Goal: Feedback & Contribution: Submit feedback/report problem

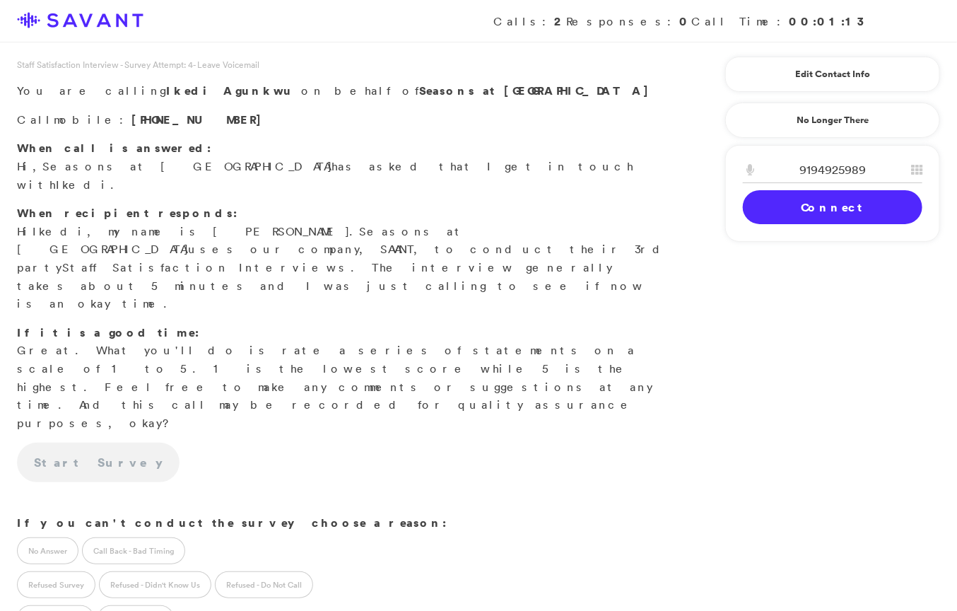
click at [622, 206] on link "Connect" at bounding box center [833, 207] width 180 height 34
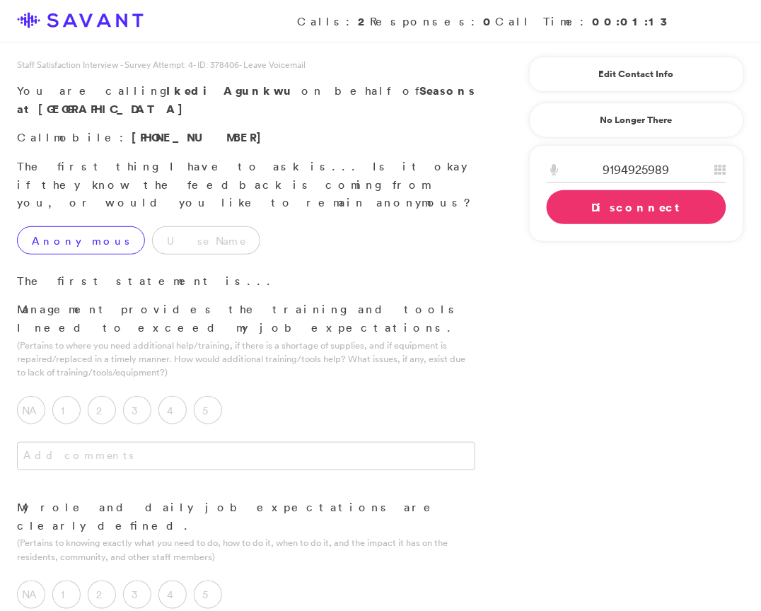
click at [36, 226] on label "Anonymous" at bounding box center [81, 240] width 128 height 28
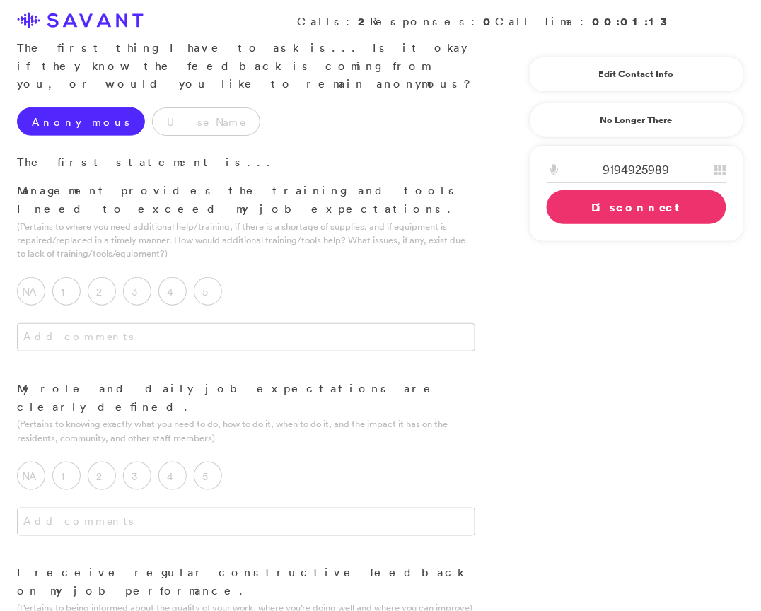
scroll to position [120, 0]
click at [175, 276] on label "4" at bounding box center [172, 290] width 28 height 28
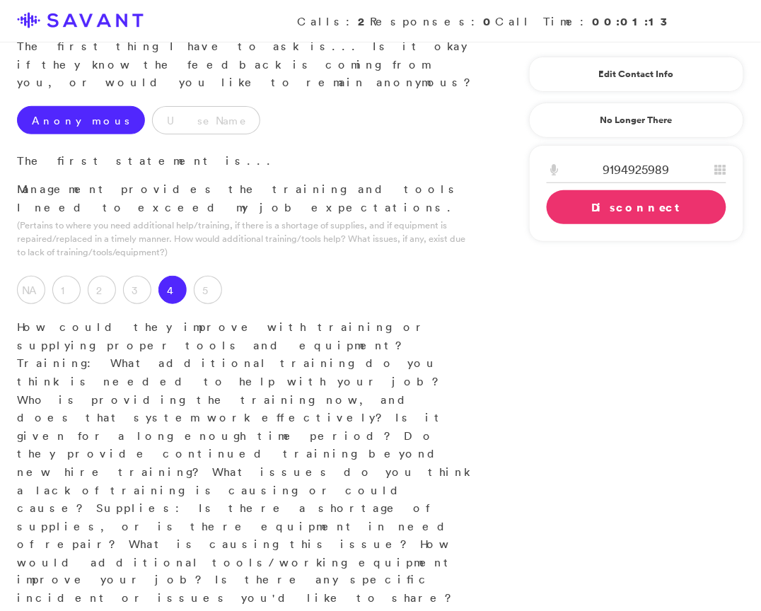
type textarea "T"
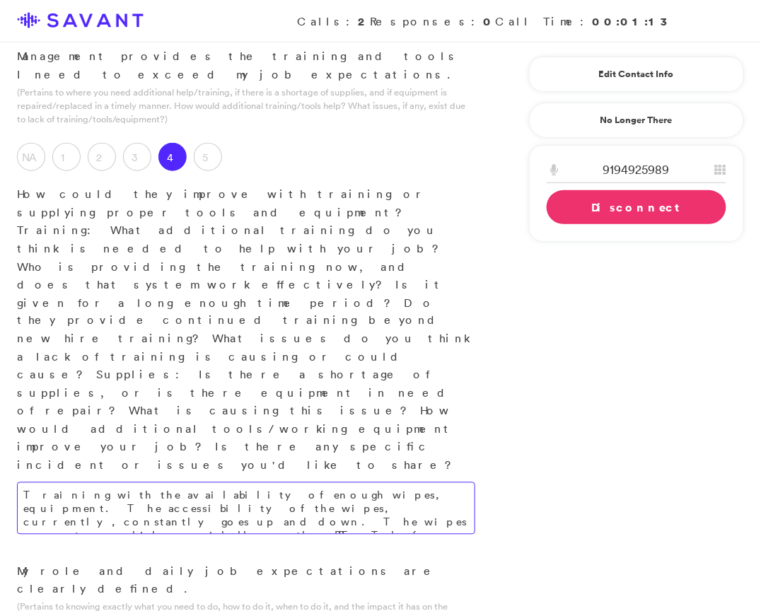
scroll to position [242, 0]
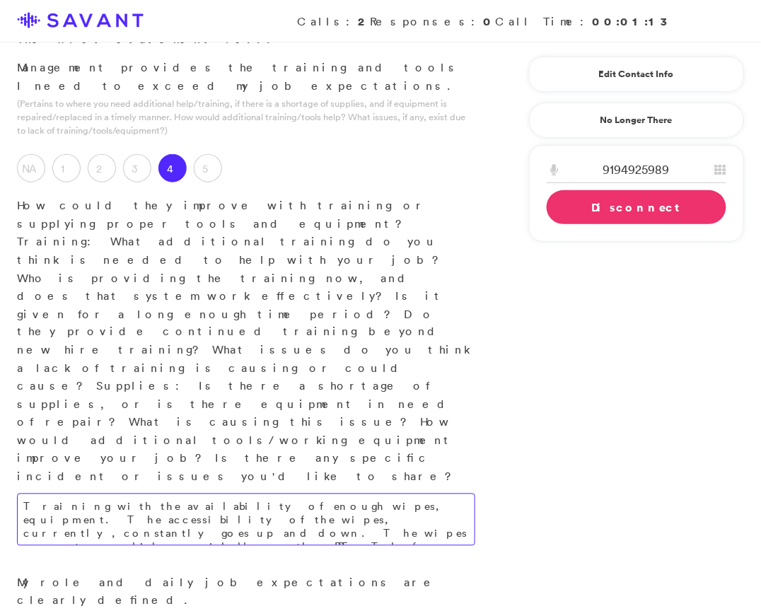
type textarea "Training with the availability of enough wipes, equipment. The accessibility of…"
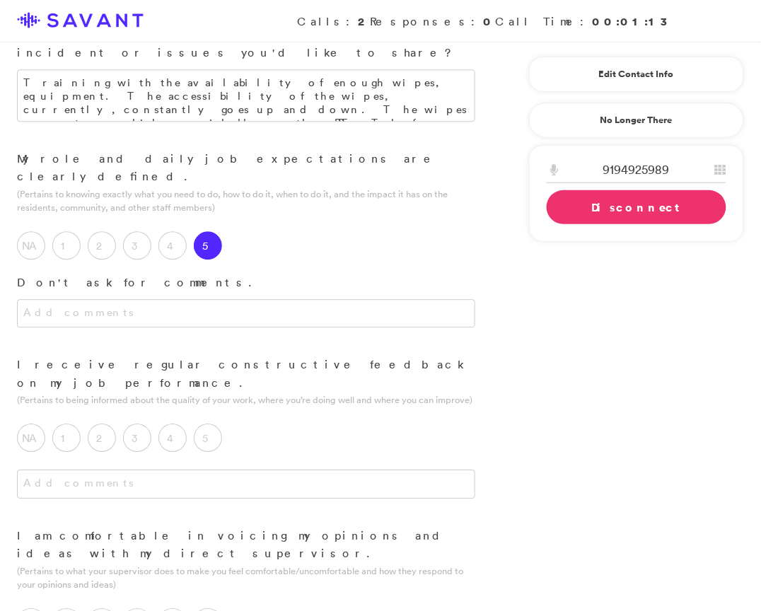
scroll to position [667, 0]
click at [58, 423] on label "1" at bounding box center [66, 437] width 28 height 28
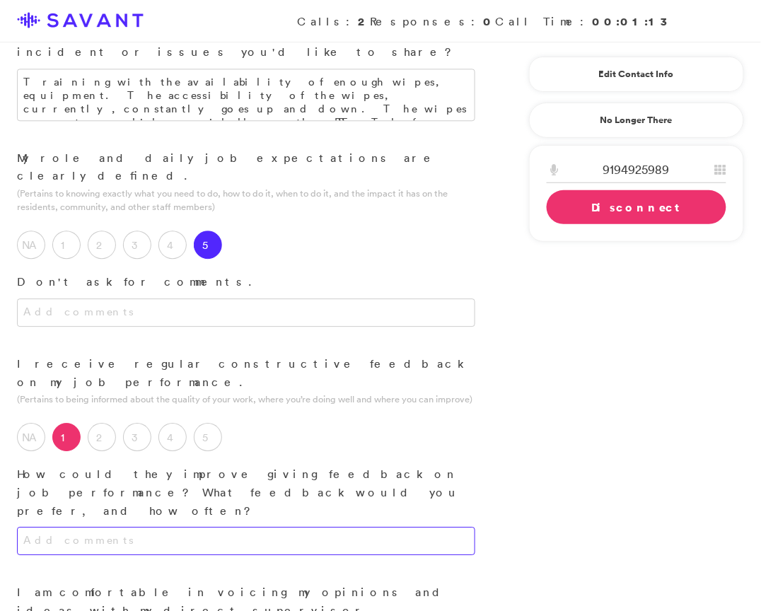
click at [133, 527] on textarea at bounding box center [246, 541] width 458 height 28
type textarea "t"
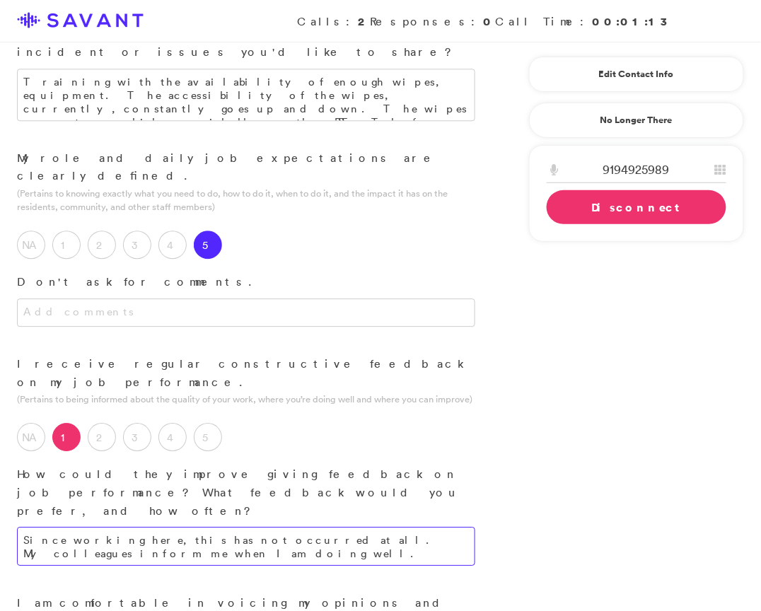
click at [378, 527] on textarea "Since working here, this has not occurred at all. My colleagues inform me when …" at bounding box center [246, 546] width 458 height 39
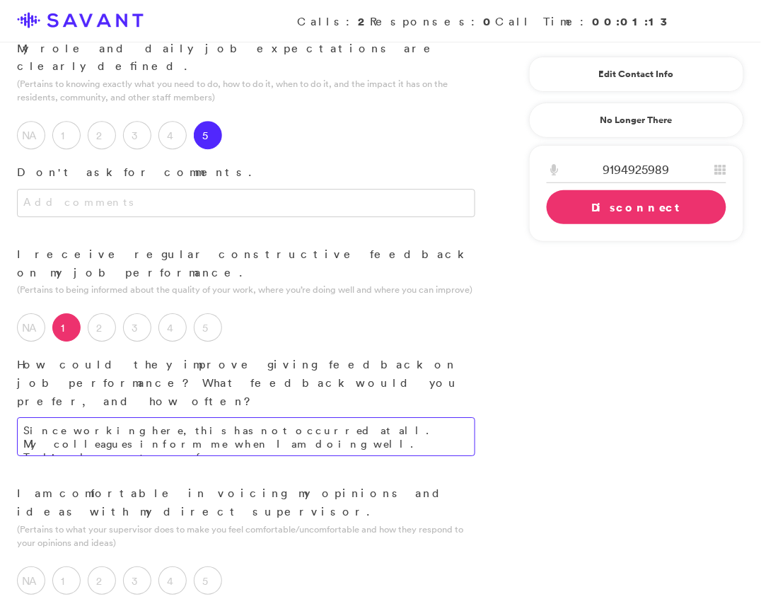
scroll to position [782, 0]
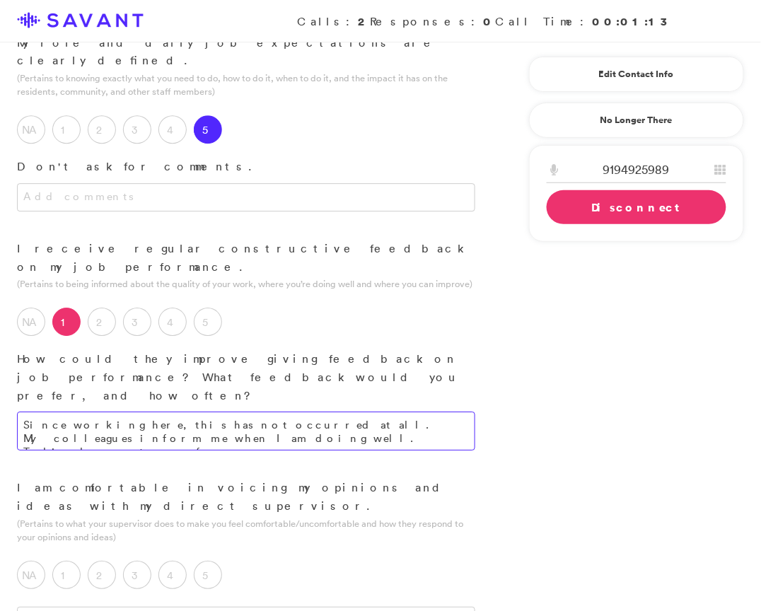
type textarea "Since working here, this has not occurred at all. My colleagues inform me when …"
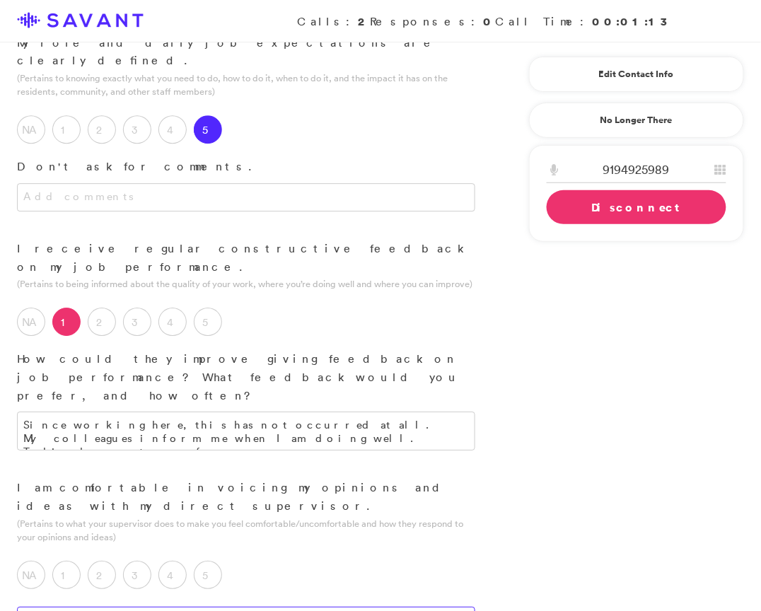
click at [279, 607] on textarea at bounding box center [246, 621] width 458 height 28
click at [221, 561] on label "5" at bounding box center [208, 575] width 28 height 28
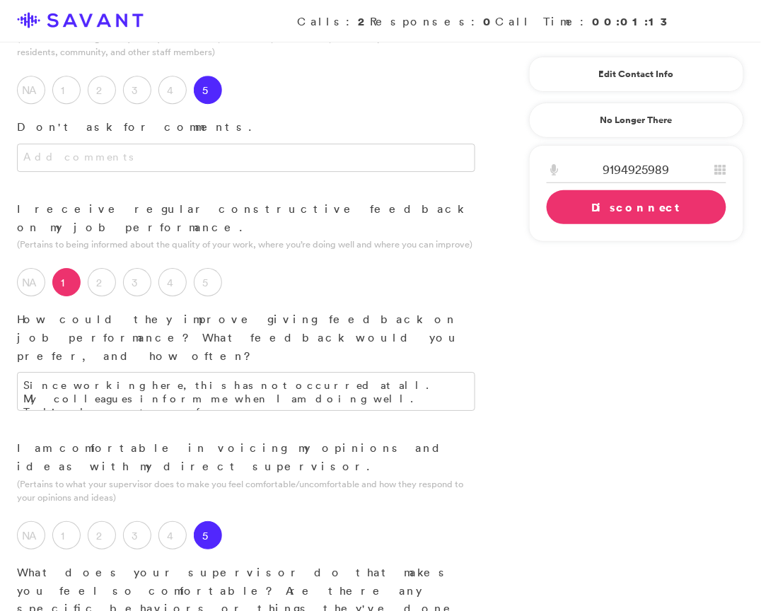
scroll to position [835, 0]
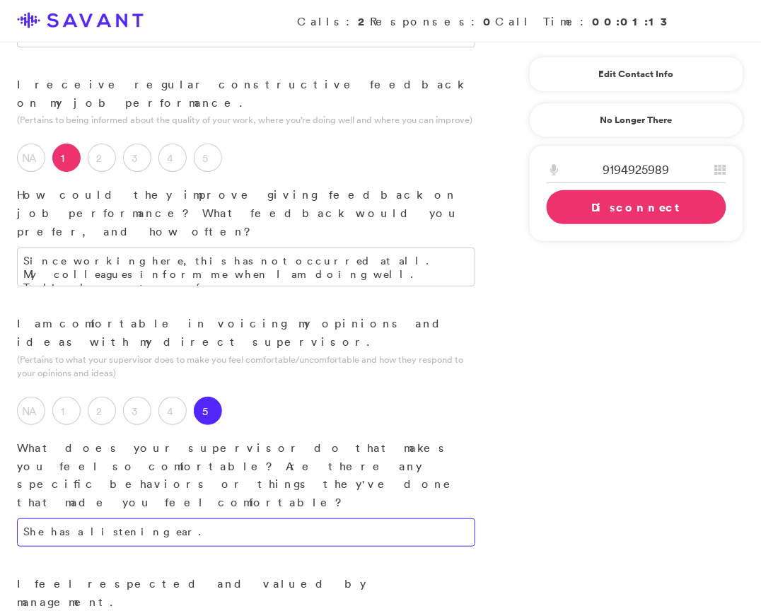
scroll to position [948, 0]
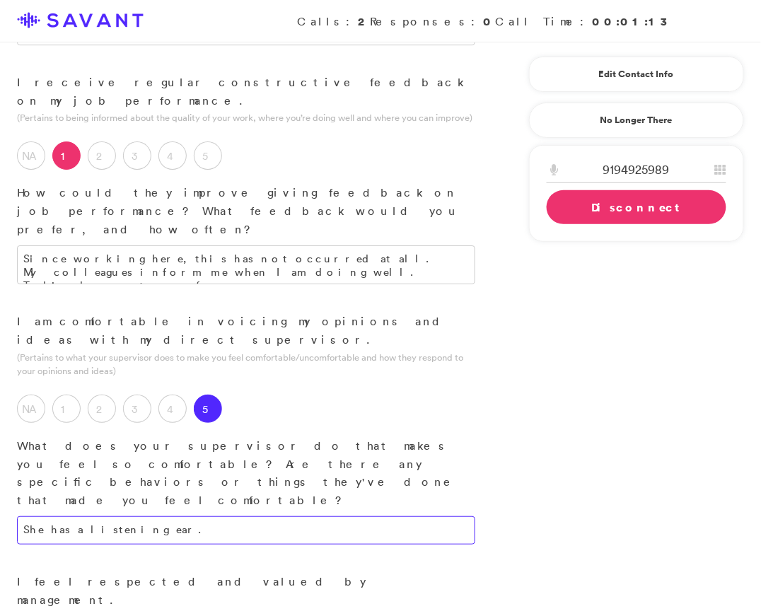
click at [240, 516] on textarea "She has a listening ear." at bounding box center [246, 530] width 458 height 28
type textarea "She has a listening ear. She pays attention to every detail."
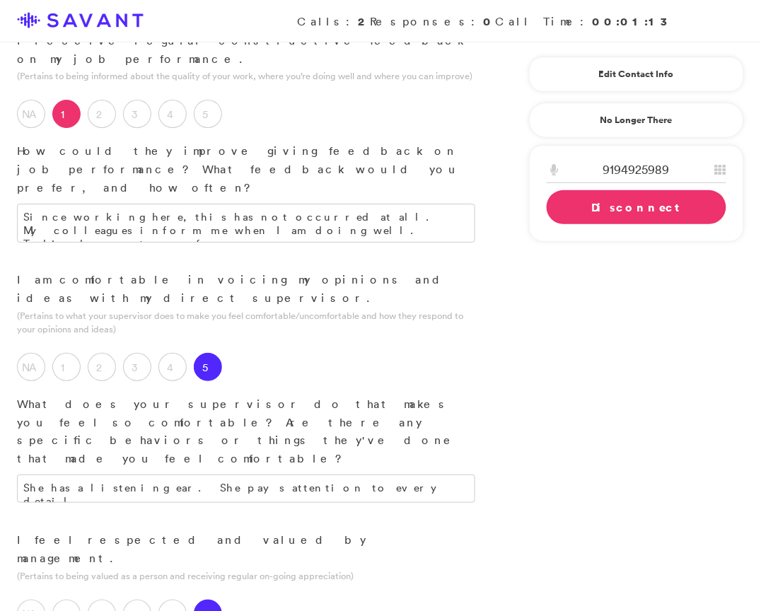
scroll to position [997, 0]
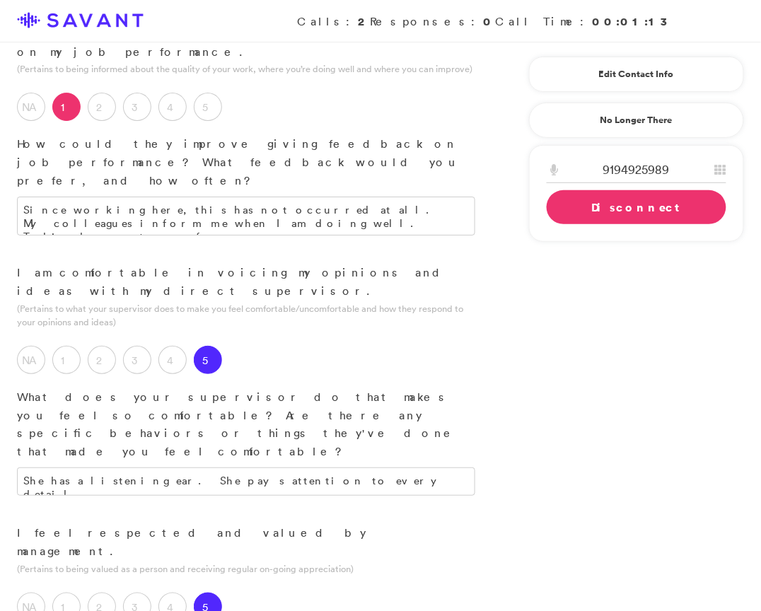
drag, startPoint x: 209, startPoint y: 389, endPoint x: 21, endPoint y: 360, distance: 190.3
type textarea "M"
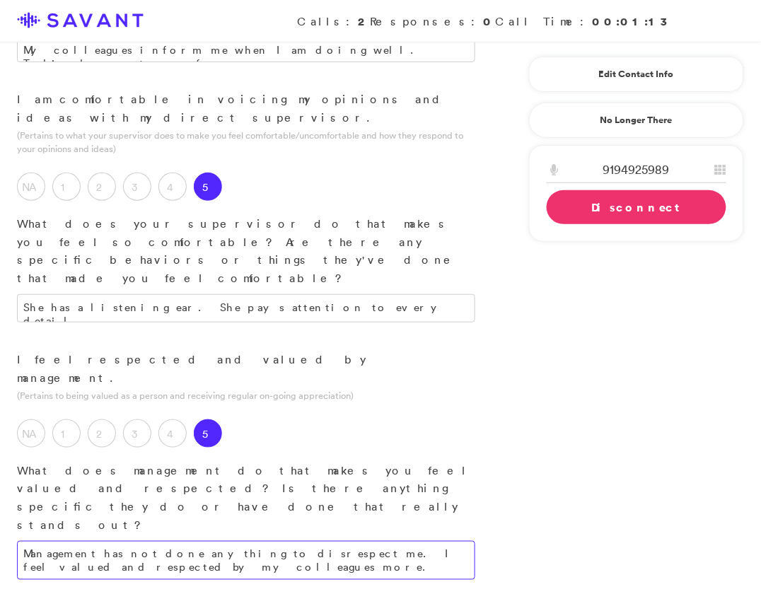
scroll to position [1171, 0]
click at [235, 539] on textarea "Management has not done anything to disrespect me. I feel valued and respected …" at bounding box center [246, 558] width 458 height 39
type textarea "Management has not done anything to disrespect me. I feel valued and respected …"
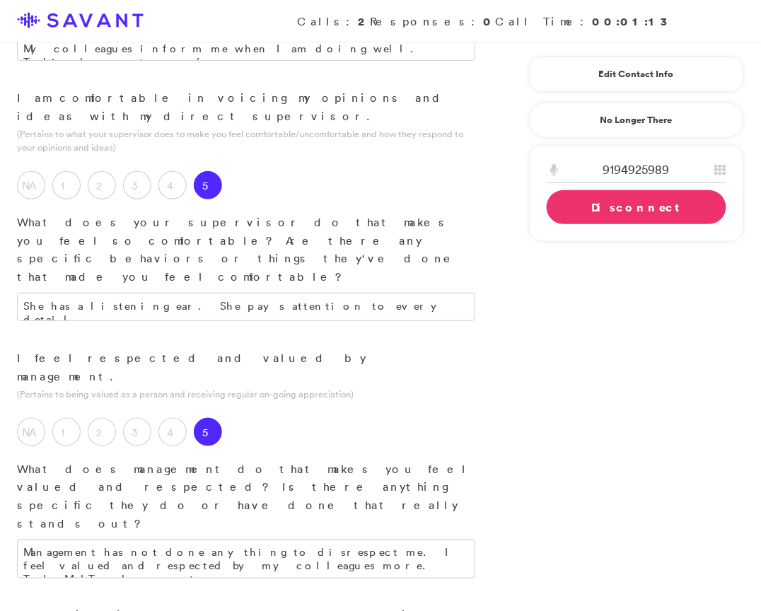
type textarea "M"
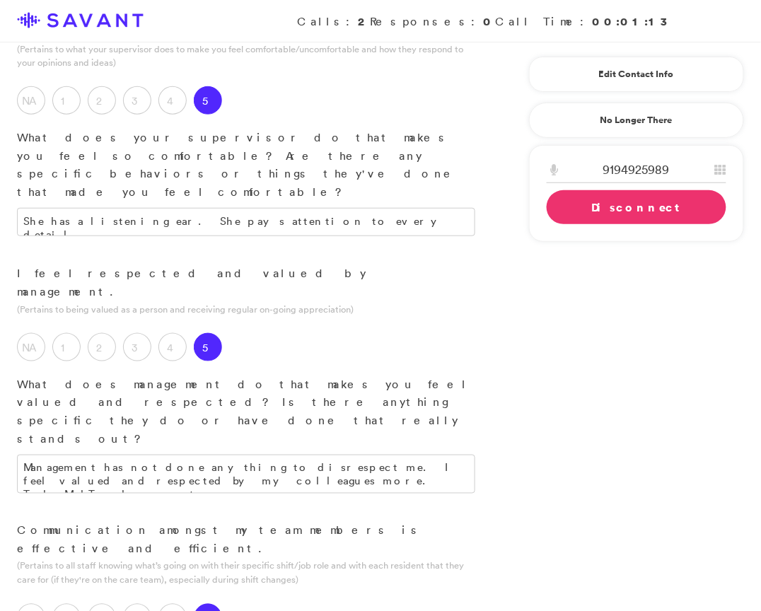
scroll to position [1266, 0]
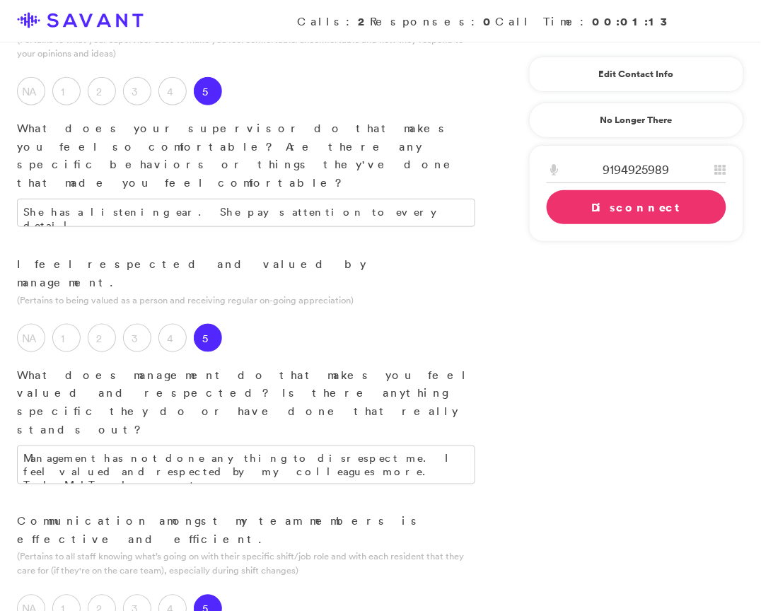
type textarea "We help each other when we need it. We are all taking care of the residents."
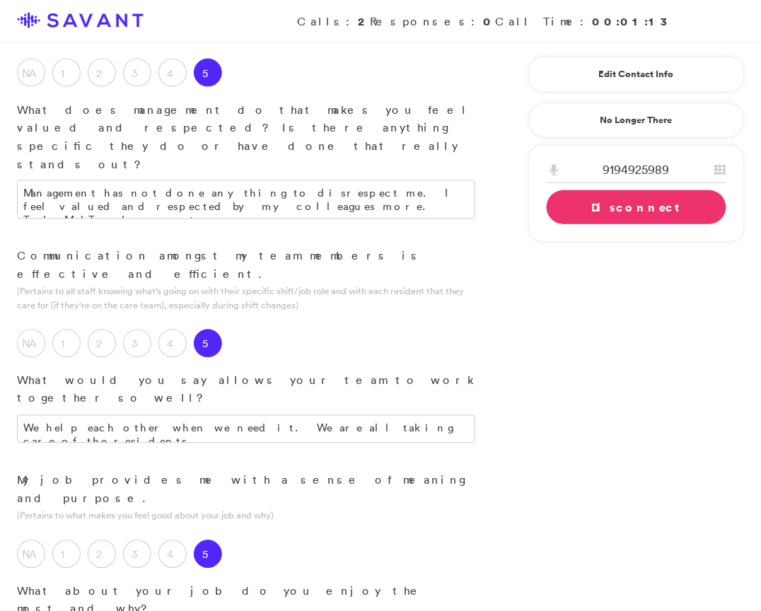
scroll to position [1529, 0]
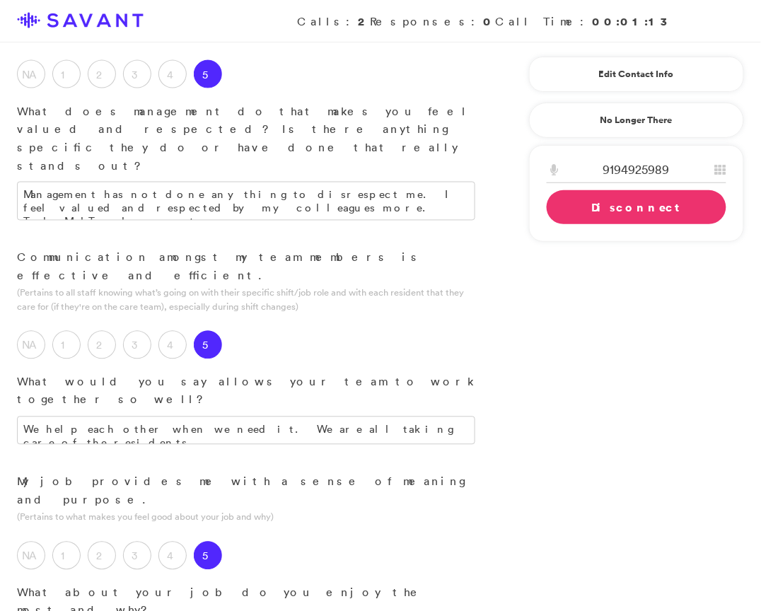
type textarea "I consider the residents as my family. I have my senior brothers and senior sis…"
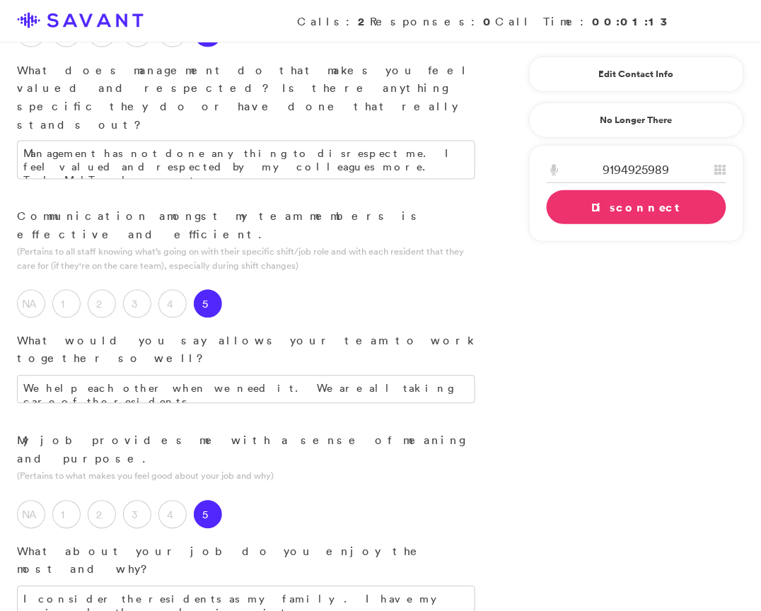
scroll to position [1577, 0]
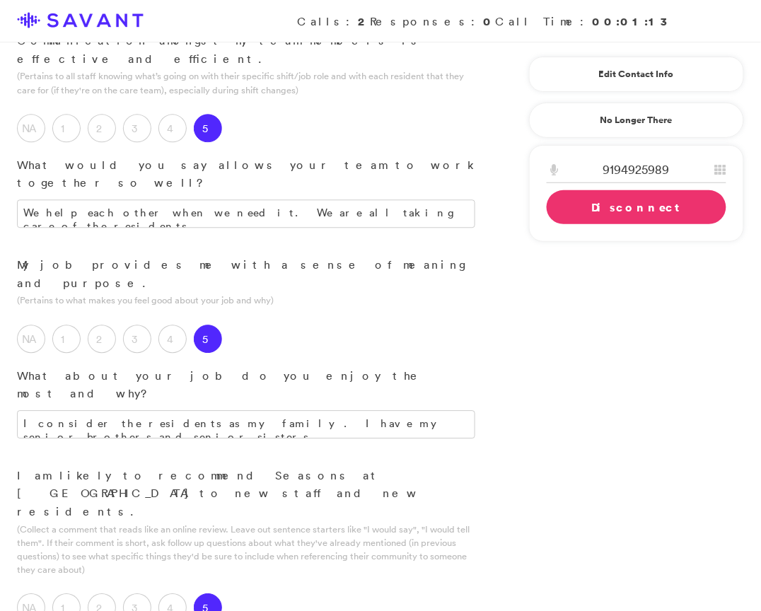
scroll to position [1741, 0]
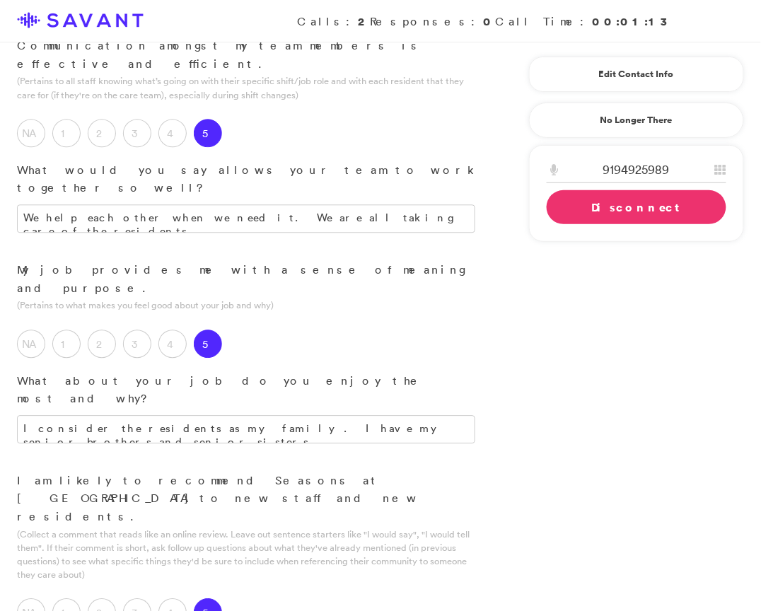
type textarea "It's a great facility for your loved ones."
type textarea "Taking care of the residents as my senior brothers and sisters, like my father …"
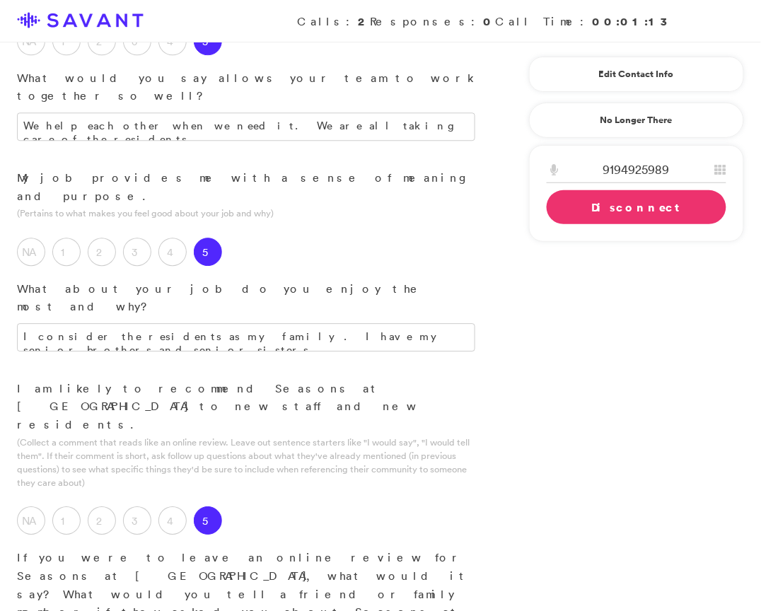
scroll to position [1866, 0]
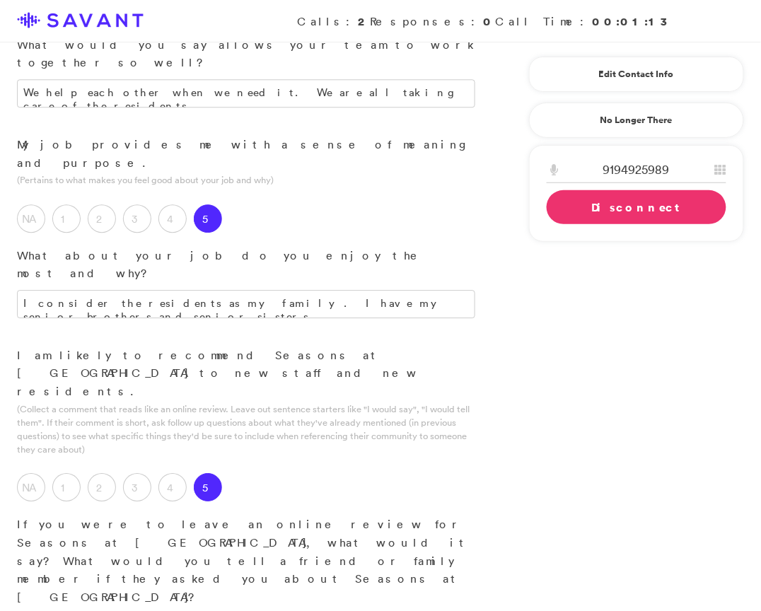
type textarea "The only area that needs improvement is our pay. I want our pay to go up becaus…"
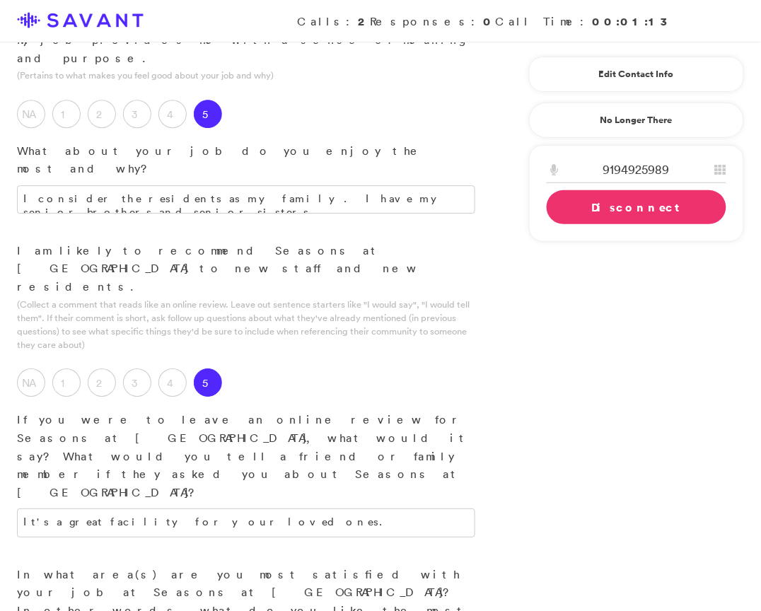
scroll to position [1982, 0]
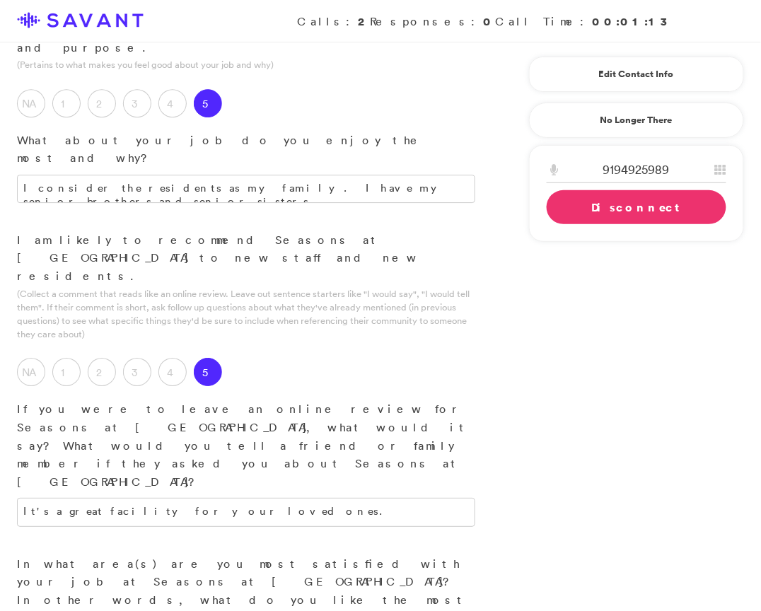
click at [622, 204] on link "Disconnect" at bounding box center [637, 207] width 180 height 34
